Goal: Transaction & Acquisition: Subscribe to service/newsletter

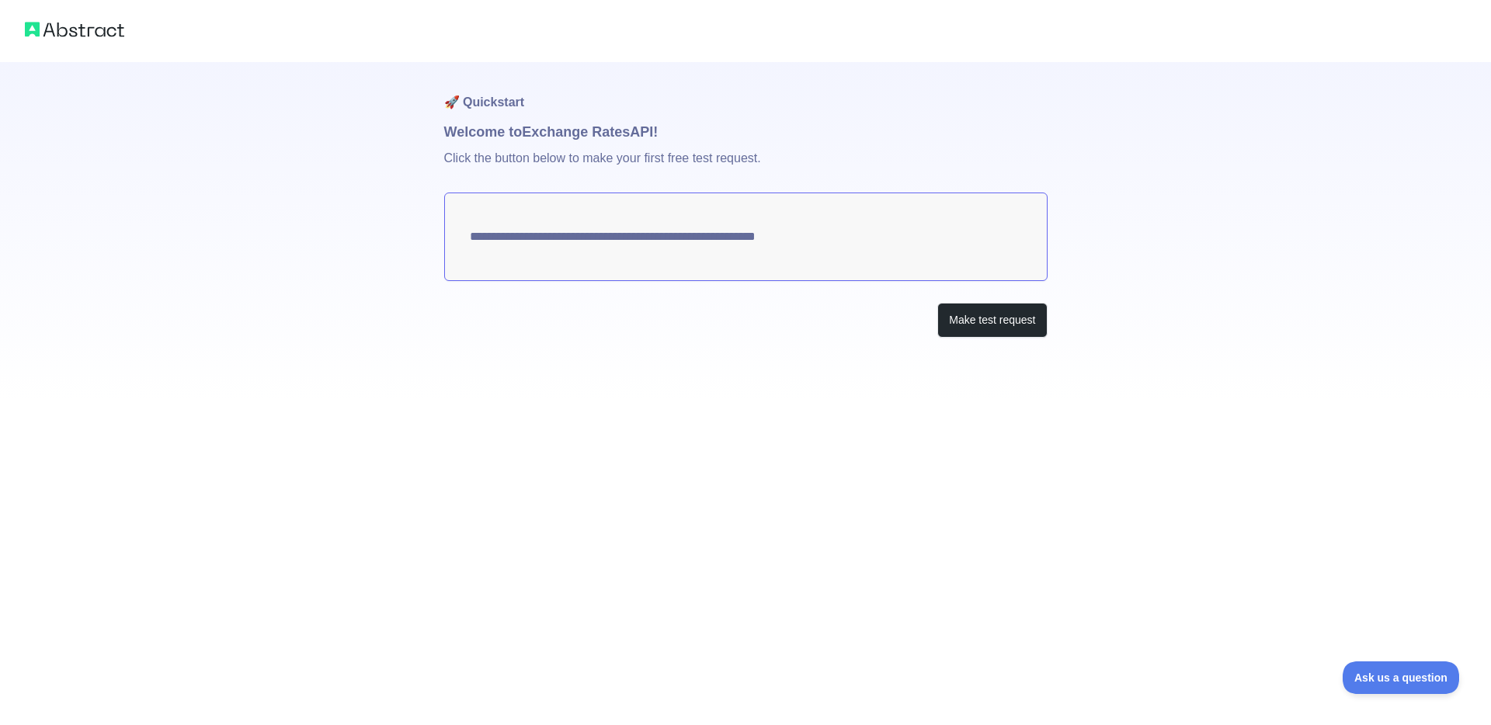
click at [711, 412] on div "**********" at bounding box center [745, 362] width 1491 height 725
click at [1007, 318] on button "Make test request" at bounding box center [992, 320] width 110 height 35
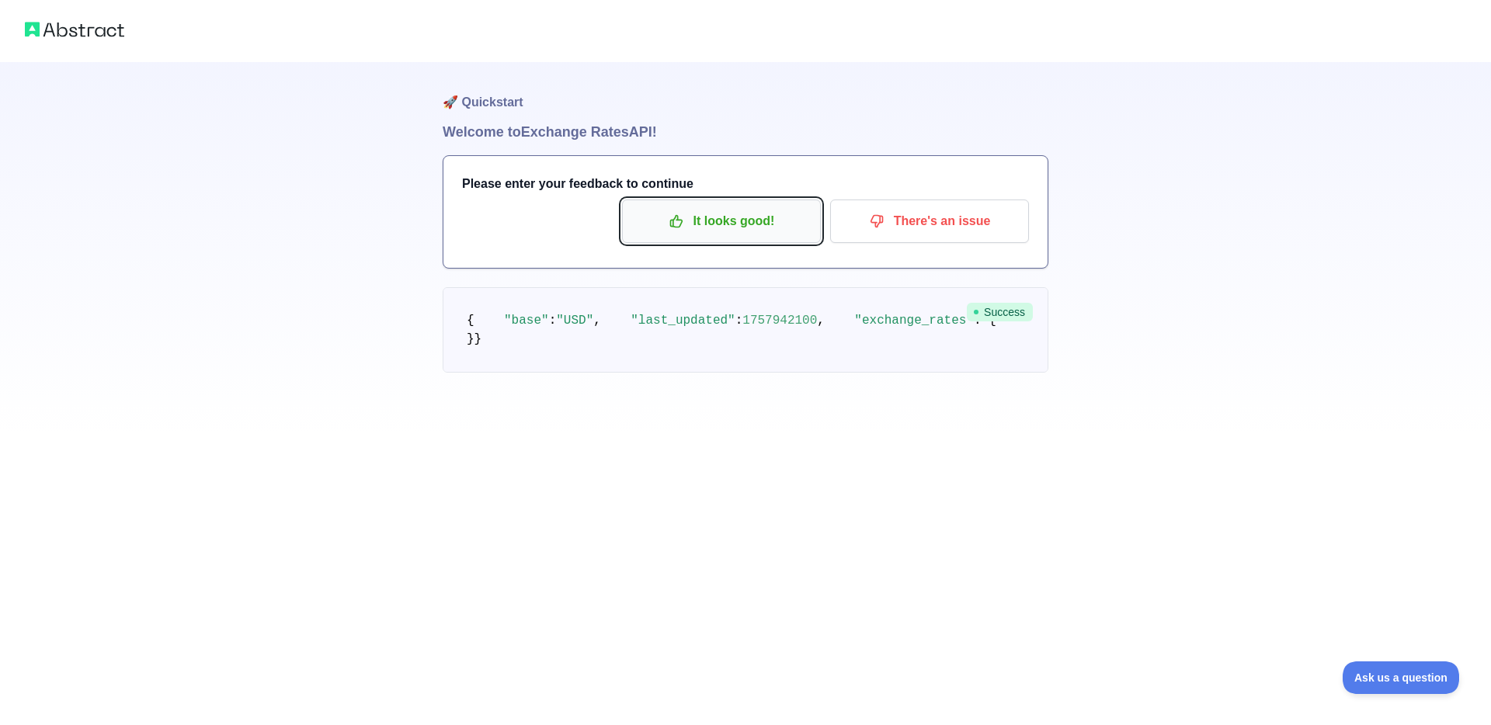
click at [729, 223] on p "It looks good!" at bounding box center [722, 221] width 176 height 26
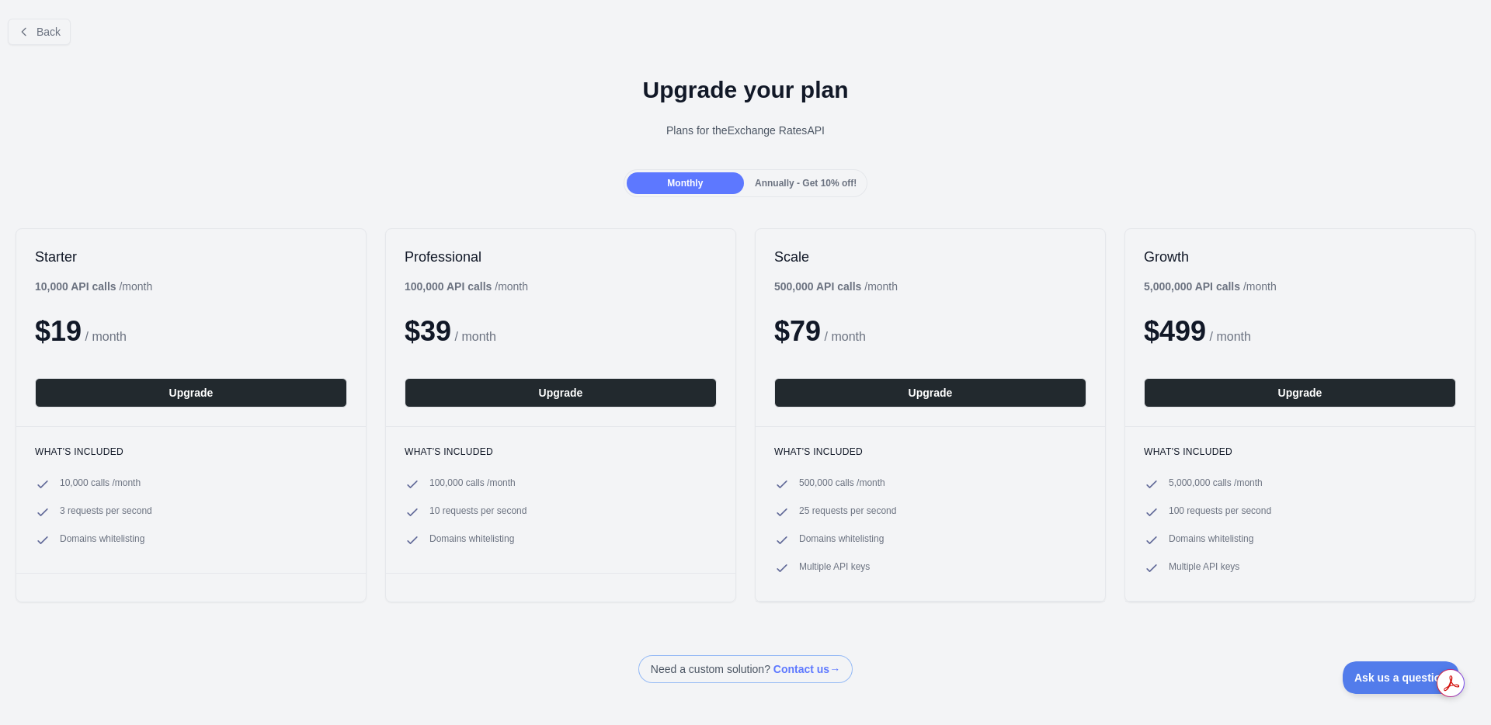
click at [548, 139] on div "Upgrade your plan Plans for the Exchange Rates API" at bounding box center [745, 113] width 1491 height 112
click at [730, 130] on div "Plans for the Exchange Rates API" at bounding box center [745, 131] width 1466 height 16
click at [739, 130] on div "Plans for the Exchange Rates API" at bounding box center [745, 131] width 1466 height 16
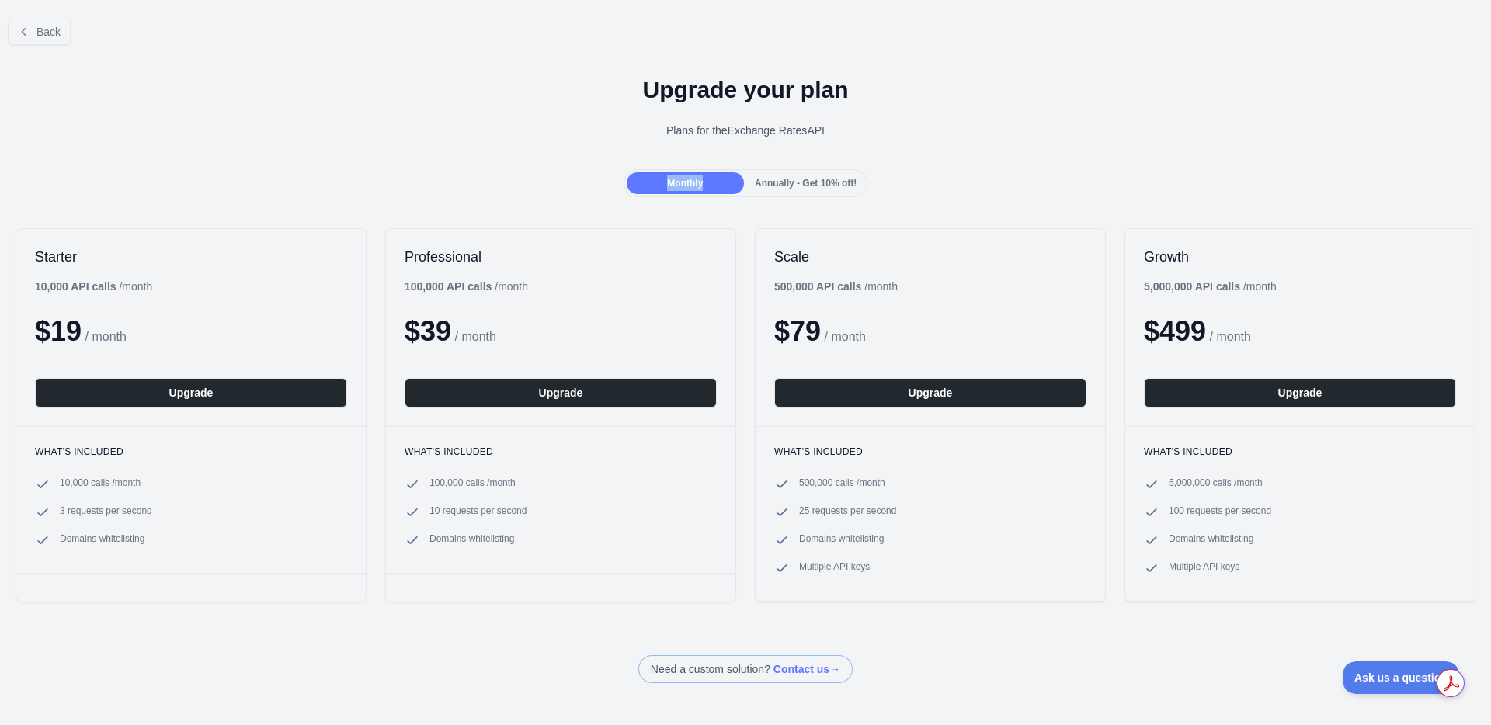
click at [533, 181] on div "Monthly Annually - Get 10% off!" at bounding box center [745, 183] width 1491 height 28
drag, startPoint x: 359, startPoint y: 157, endPoint x: 162, endPoint y: 101, distance: 205.0
click at [350, 155] on div "Upgrade your plan Plans for the Exchange Rates API" at bounding box center [745, 113] width 1491 height 112
